Goal: Task Accomplishment & Management: Manage account settings

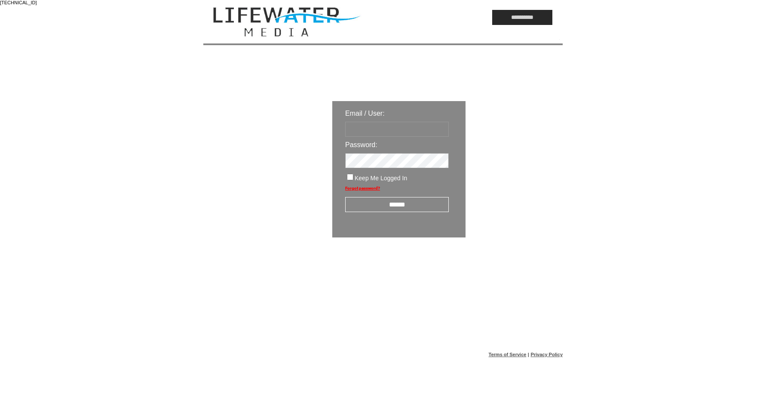
type input "*********"
click at [436, 208] on input "******" at bounding box center [397, 204] width 104 height 15
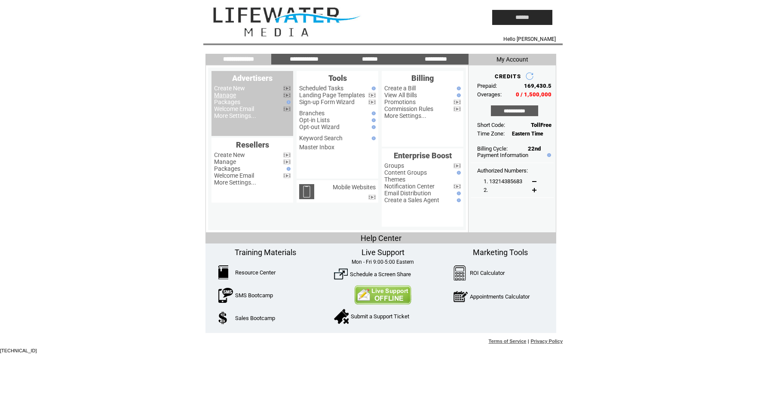
click at [232, 95] on link "Manage" at bounding box center [225, 95] width 22 height 7
